Goal: Browse casually

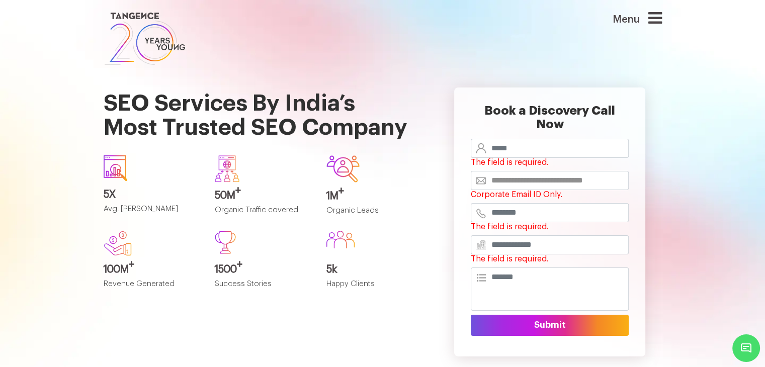
click at [715, 169] on section "SEO Services By India’s Most Trusted SEO Company 5X Avg. SEO ROI 50M + Organic …" at bounding box center [382, 233] width 765 height 333
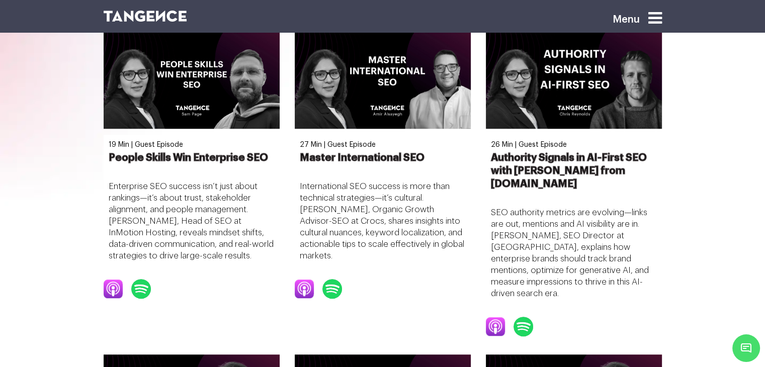
scroll to position [704, 0]
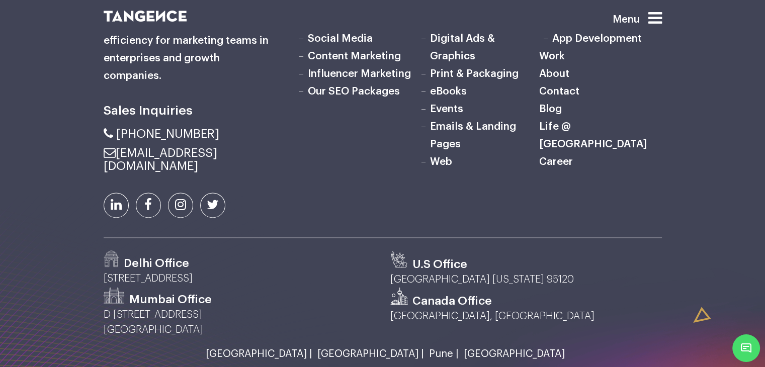
scroll to position [1559, 0]
